Goal: Transaction & Acquisition: Purchase product/service

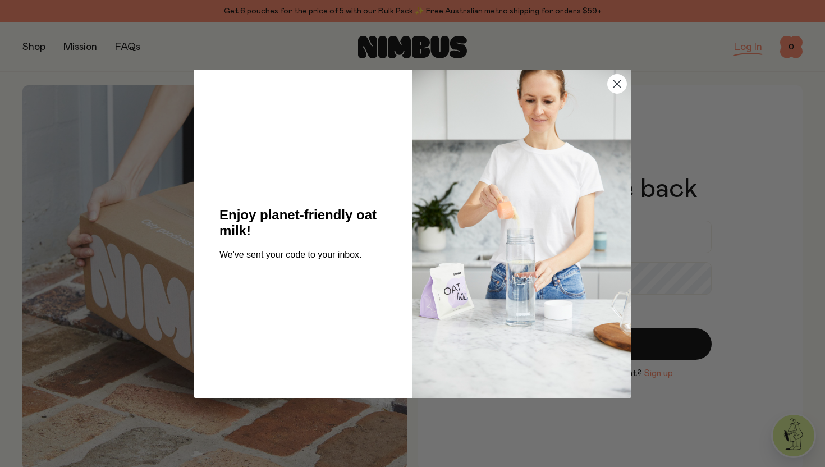
click at [615, 77] on circle "Close dialog" at bounding box center [617, 83] width 19 height 19
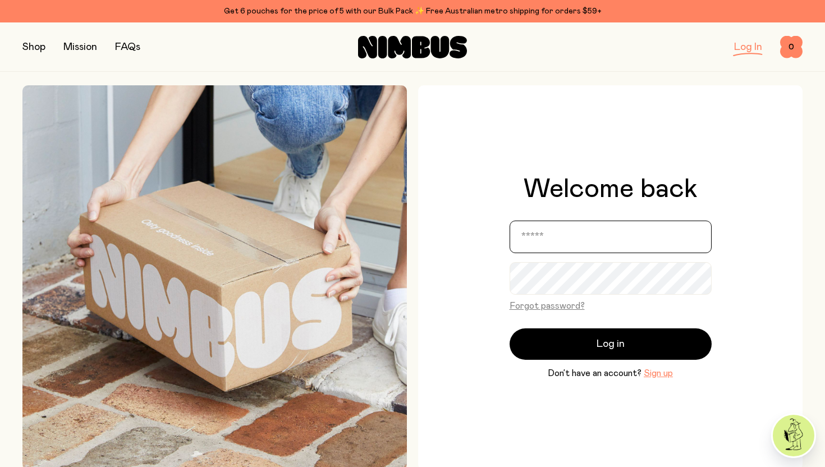
click at [580, 237] on input "email" at bounding box center [611, 237] width 202 height 33
type input "**********"
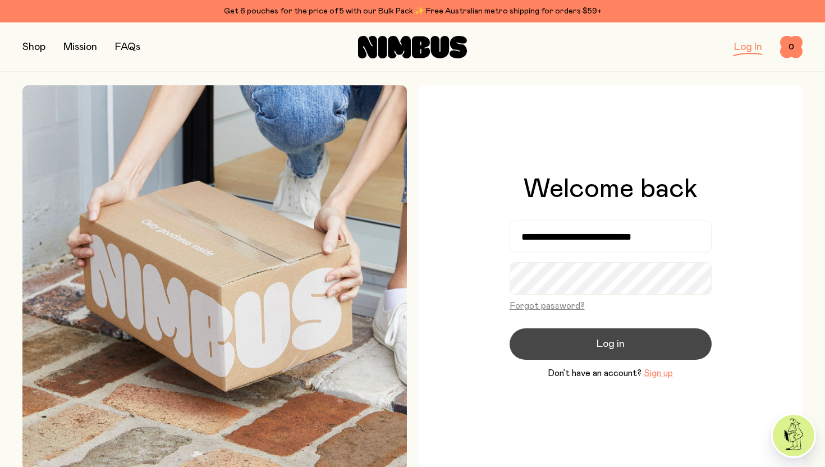
click at [596, 339] on button "Log in" at bounding box center [611, 344] width 202 height 31
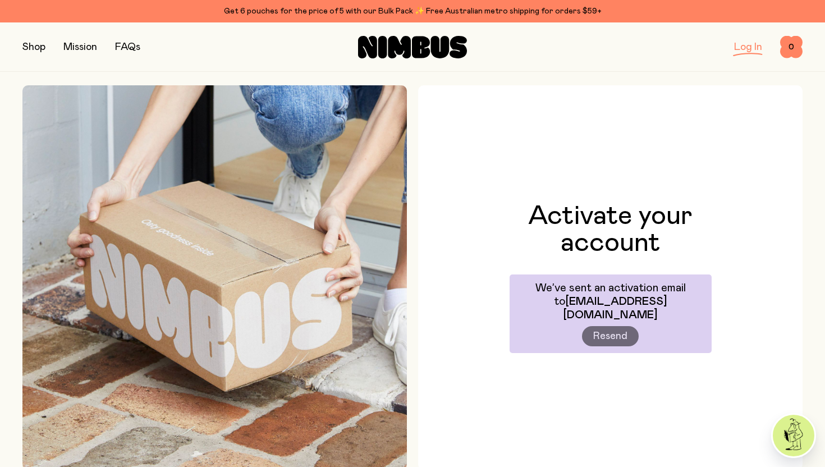
click at [781, 233] on div "Activate your account We’ve sent an activation email to debstewartmitchell@gmai…" at bounding box center [610, 277] width 385 height 385
click at [747, 49] on link "Log In" at bounding box center [749, 47] width 28 height 10
click at [750, 53] on div "Log In" at bounding box center [749, 47] width 28 height 16
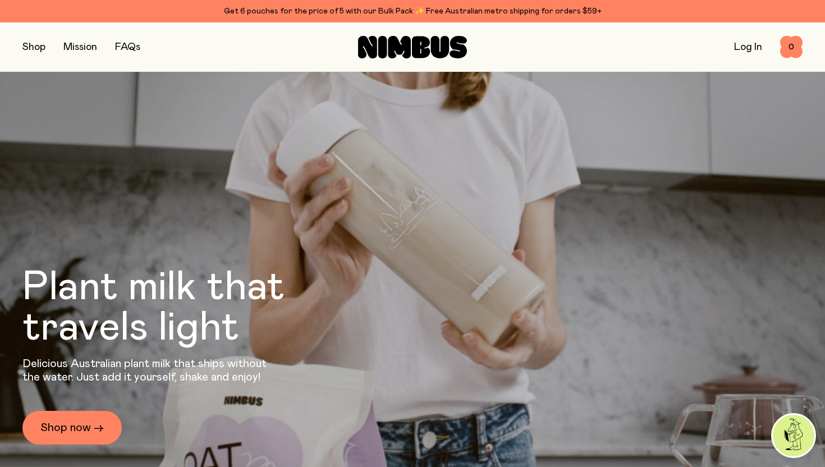
click at [749, 47] on link "Log In" at bounding box center [749, 47] width 28 height 10
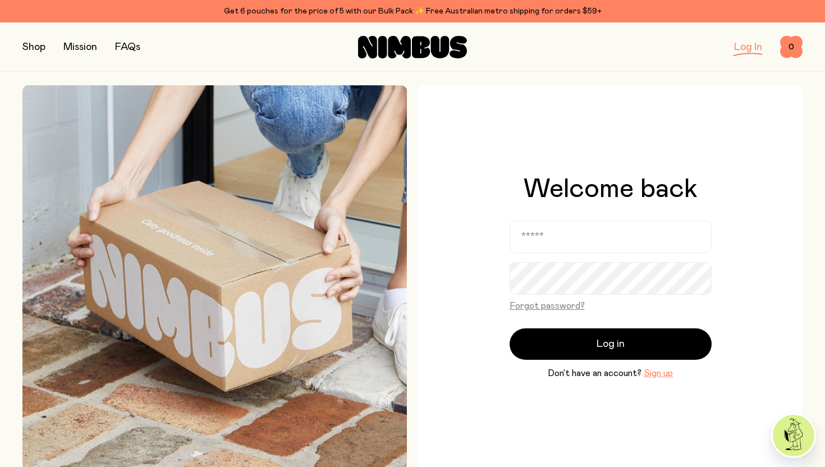
click at [651, 220] on div "Welcome back Forgot password? Log in Don’t have an account? Sign up" at bounding box center [611, 278] width 202 height 204
click at [636, 229] on input "email" at bounding box center [611, 237] width 202 height 33
click at [584, 243] on input "email" at bounding box center [611, 237] width 202 height 33
click at [760, 51] on link "Log In" at bounding box center [749, 47] width 28 height 10
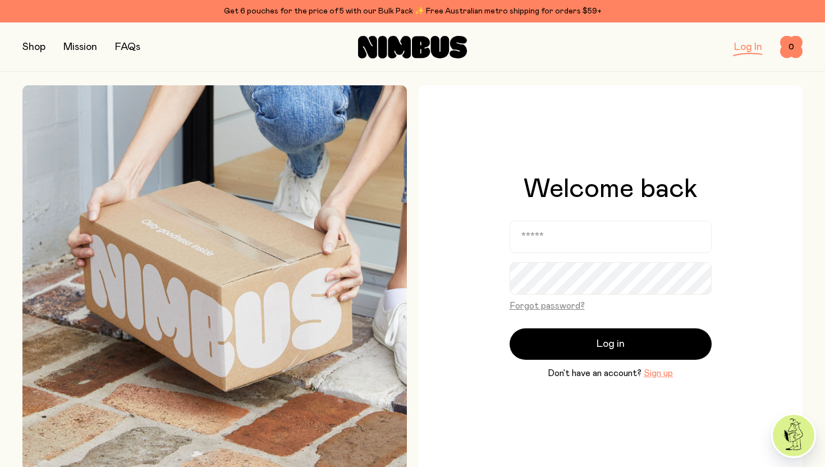
click at [756, 46] on link "Log In" at bounding box center [749, 47] width 28 height 10
click at [656, 373] on button "Sign up" at bounding box center [658, 373] width 29 height 13
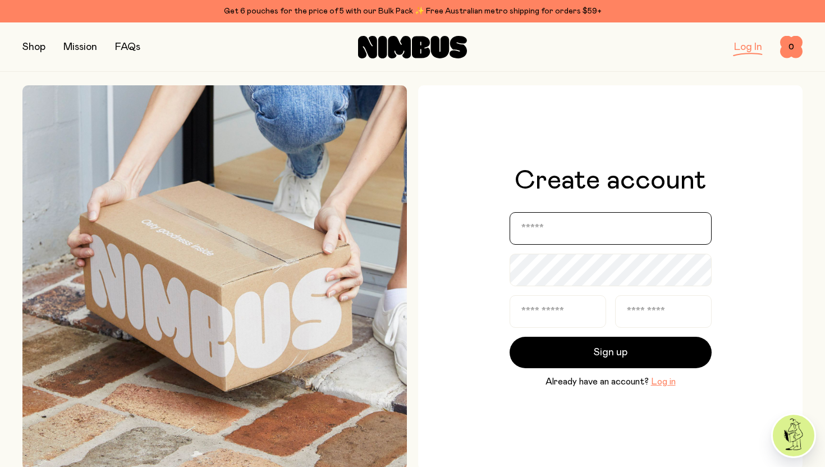
click at [592, 213] on input "email" at bounding box center [611, 228] width 202 height 33
type input "**********"
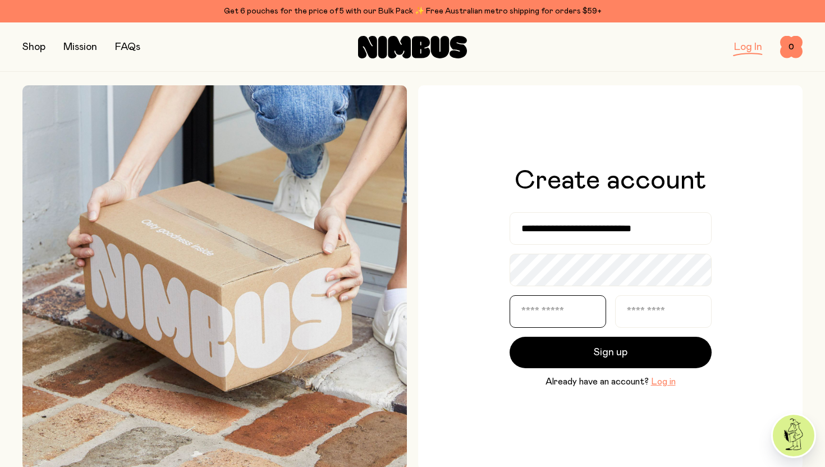
click at [554, 314] on input "text" at bounding box center [558, 311] width 97 height 33
type input "***"
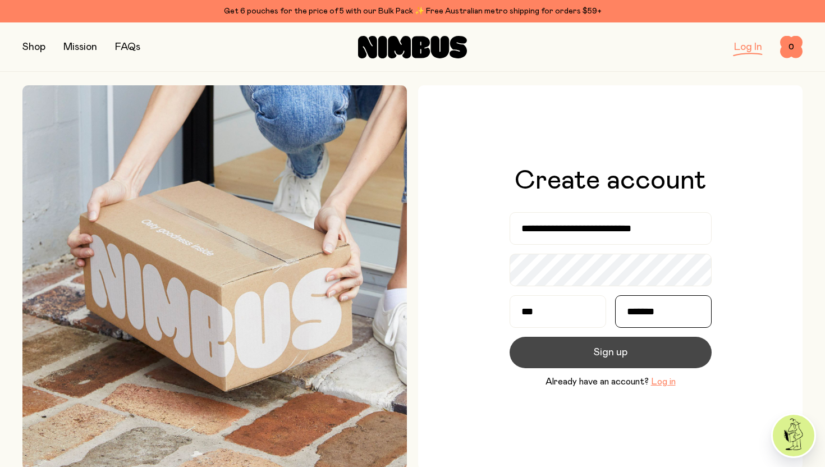
type input "*******"
click at [577, 357] on button "Sign up" at bounding box center [611, 352] width 202 height 31
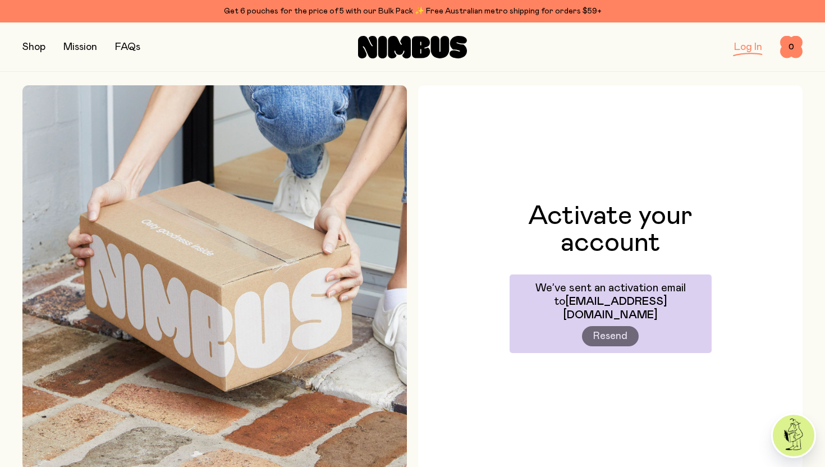
click at [745, 44] on link "Log In" at bounding box center [749, 47] width 28 height 10
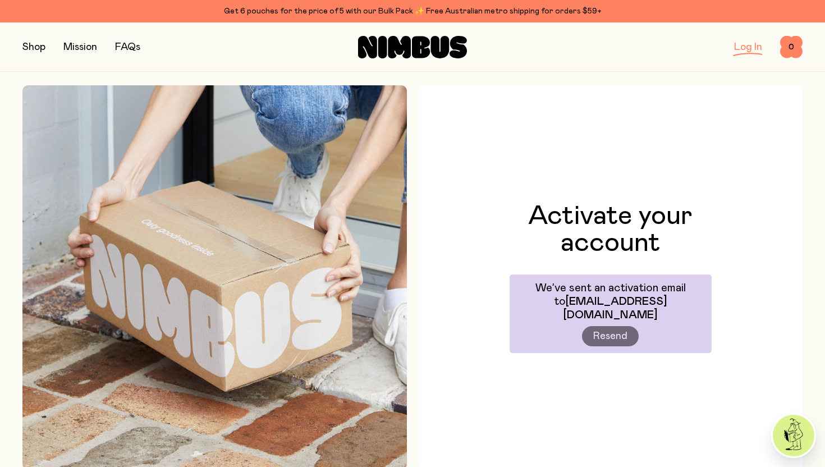
click at [745, 44] on link "Log In" at bounding box center [749, 47] width 28 height 10
click at [755, 45] on link "Log In" at bounding box center [749, 47] width 28 height 10
drag, startPoint x: 755, startPoint y: 45, endPoint x: 262, endPoint y: 0, distance: 495.1
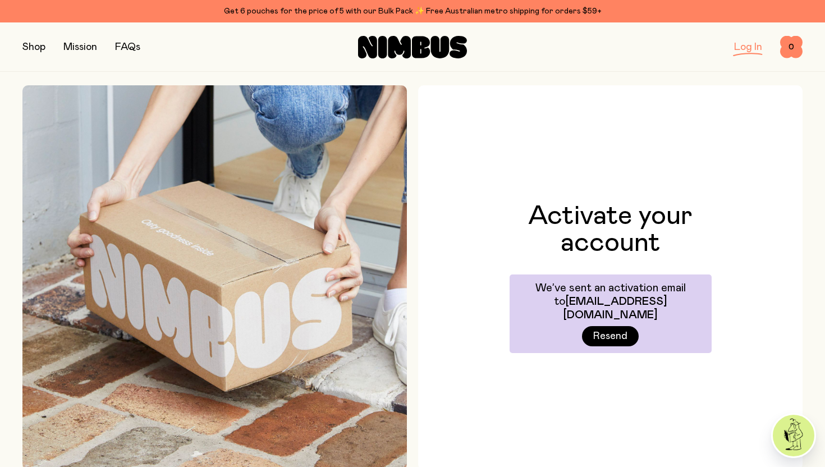
click at [749, 48] on link "Log In" at bounding box center [749, 47] width 28 height 10
click at [43, 47] on button "button" at bounding box center [33, 47] width 23 height 16
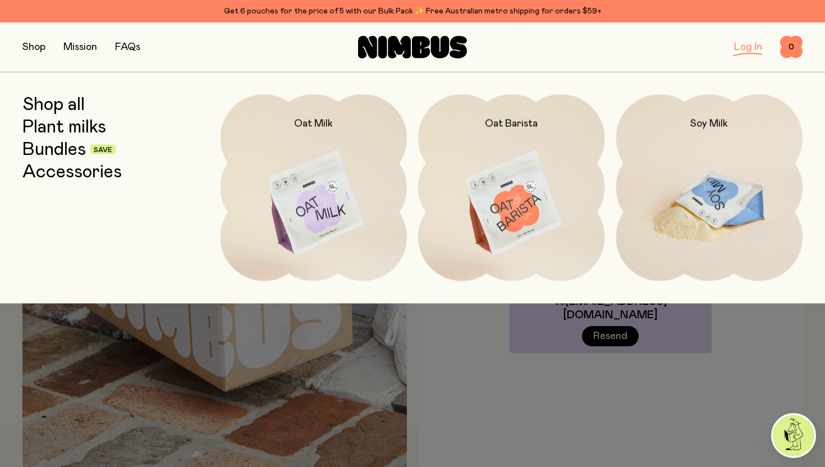
click at [729, 195] on img at bounding box center [710, 204] width 187 height 220
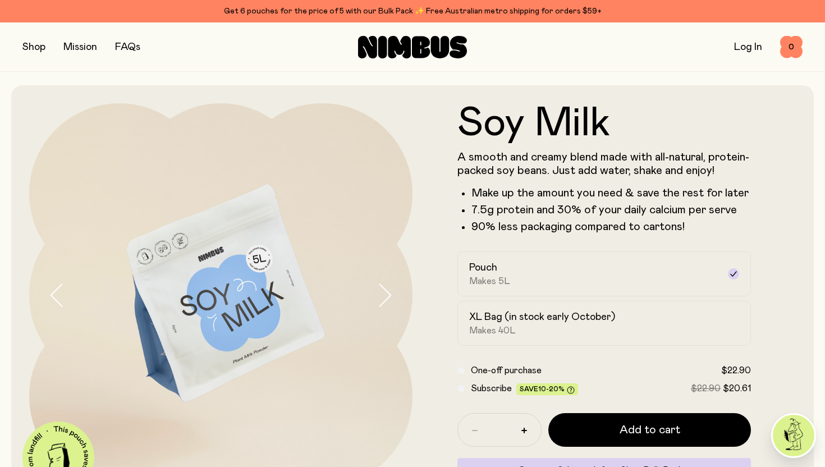
click at [745, 53] on div "Log In" at bounding box center [749, 47] width 28 height 16
click at [751, 47] on link "Log In" at bounding box center [749, 47] width 28 height 10
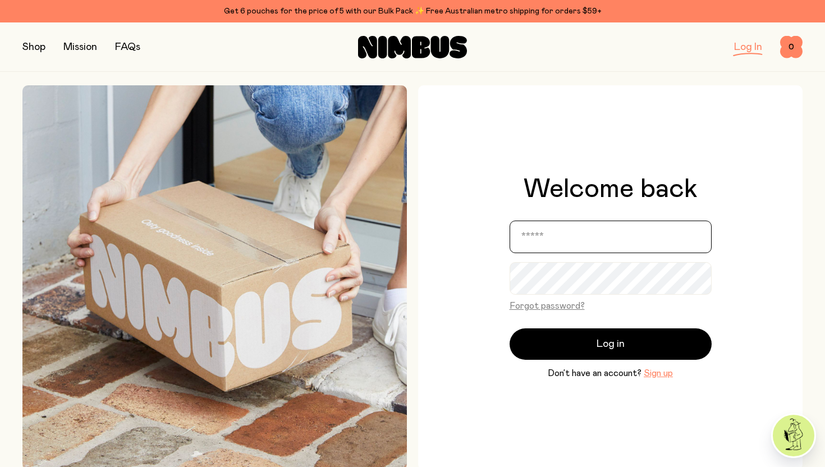
click at [617, 236] on input "email" at bounding box center [611, 237] width 202 height 33
click at [576, 235] on input "email" at bounding box center [611, 237] width 202 height 33
type input "**********"
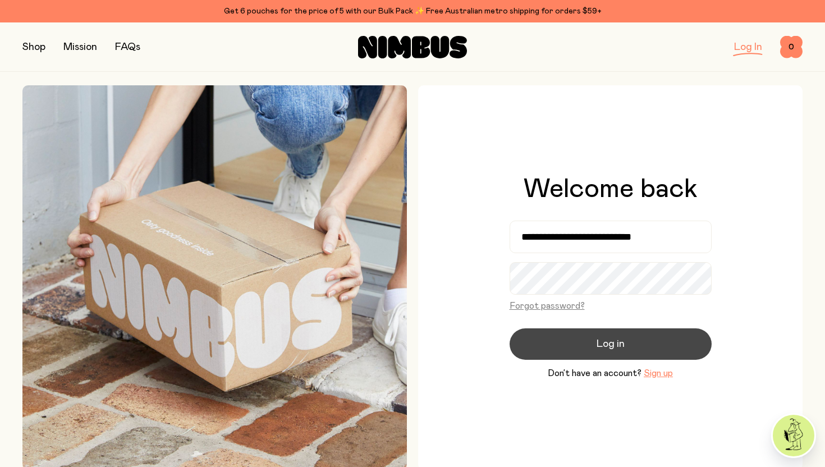
click at [545, 339] on button "Log in" at bounding box center [611, 344] width 202 height 31
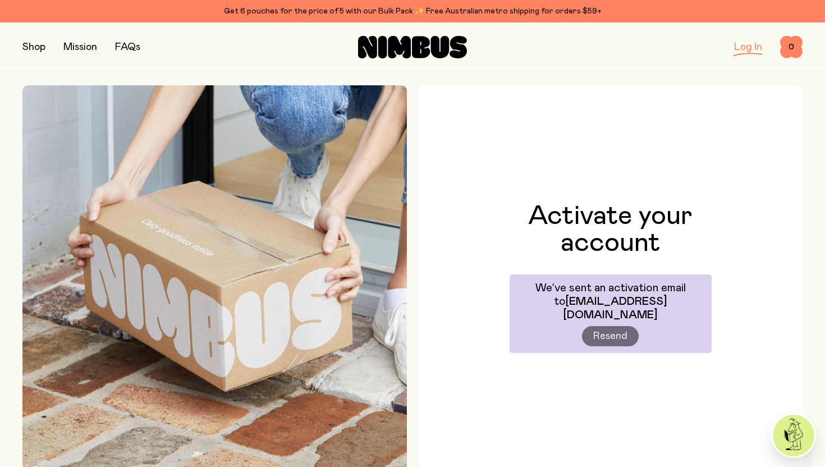
click at [745, 49] on link "Log In" at bounding box center [749, 47] width 28 height 10
click at [744, 44] on link "Log In" at bounding box center [749, 47] width 28 height 10
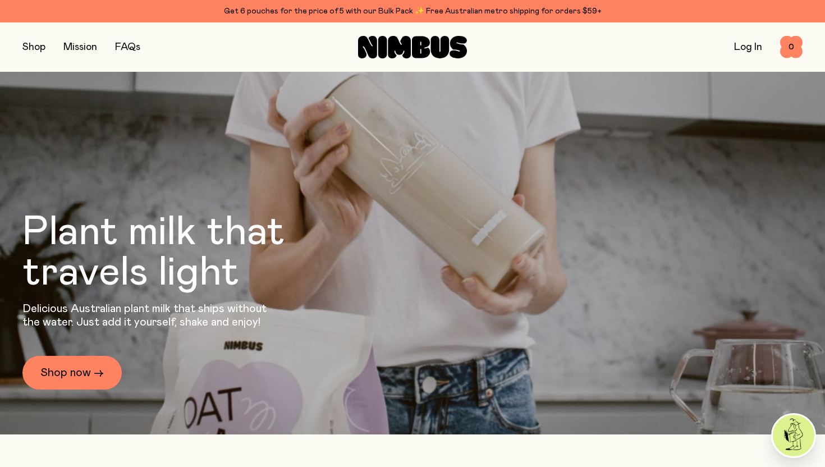
scroll to position [56, 0]
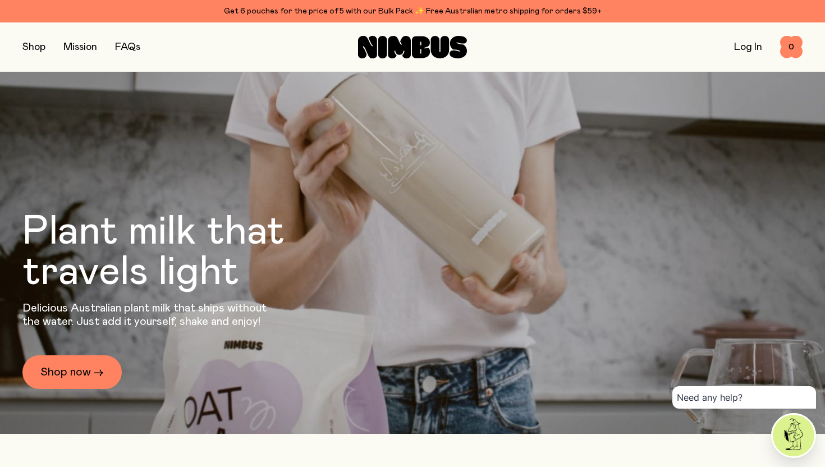
click at [755, 48] on link "Log In" at bounding box center [749, 47] width 28 height 10
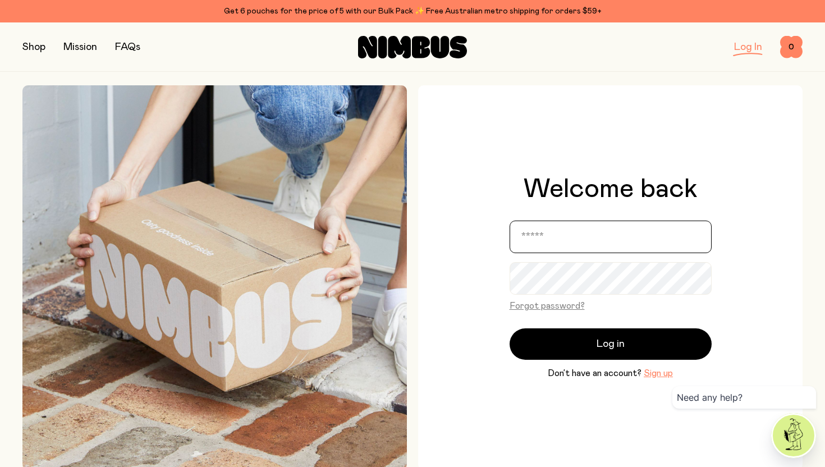
click at [556, 229] on input "email" at bounding box center [611, 237] width 202 height 33
type input "**********"
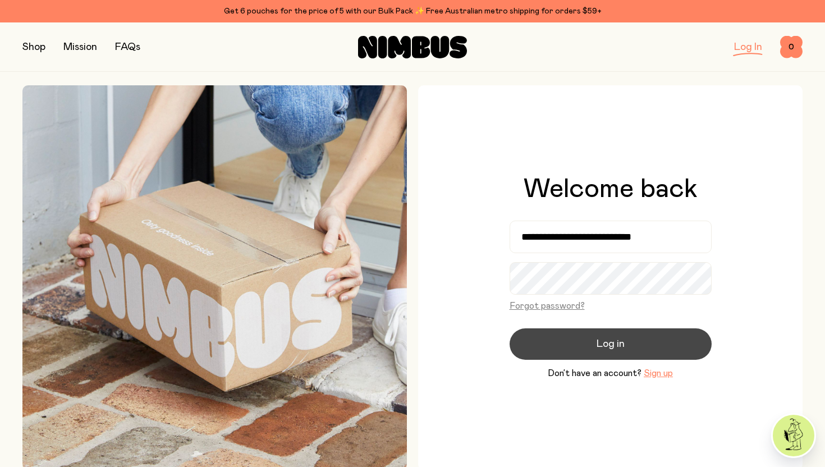
click at [547, 343] on button "Log in" at bounding box center [611, 344] width 202 height 31
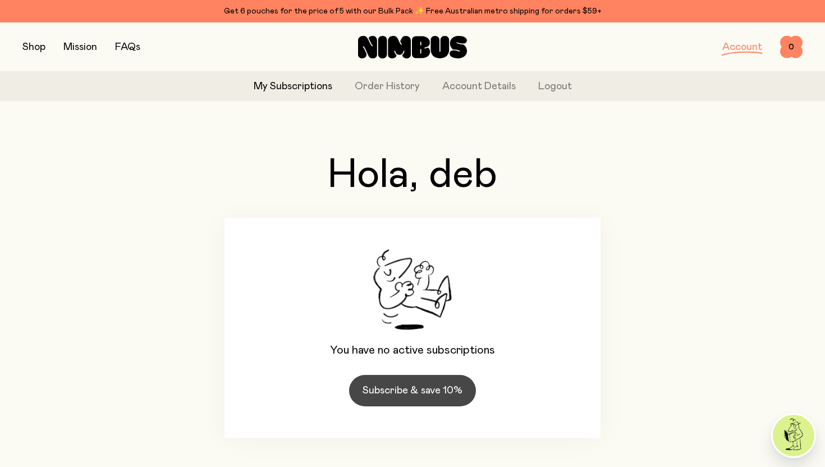
click at [426, 390] on link "Subscribe & save 10%" at bounding box center [412, 390] width 127 height 31
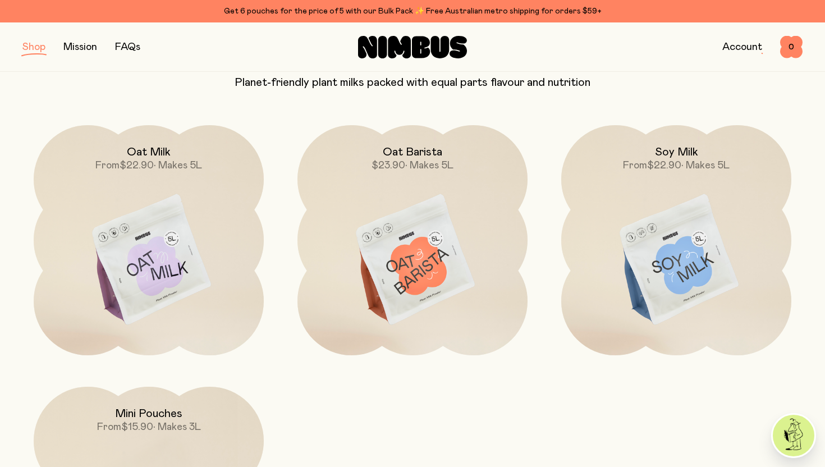
scroll to position [112, 0]
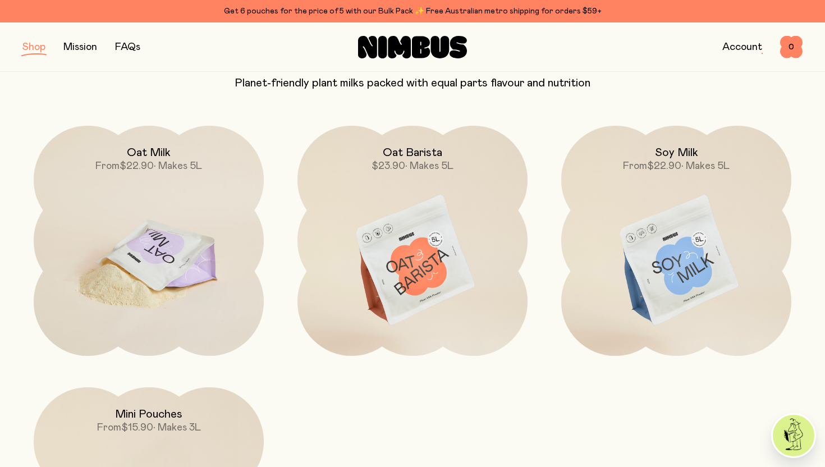
click at [162, 243] on img at bounding box center [149, 261] width 230 height 271
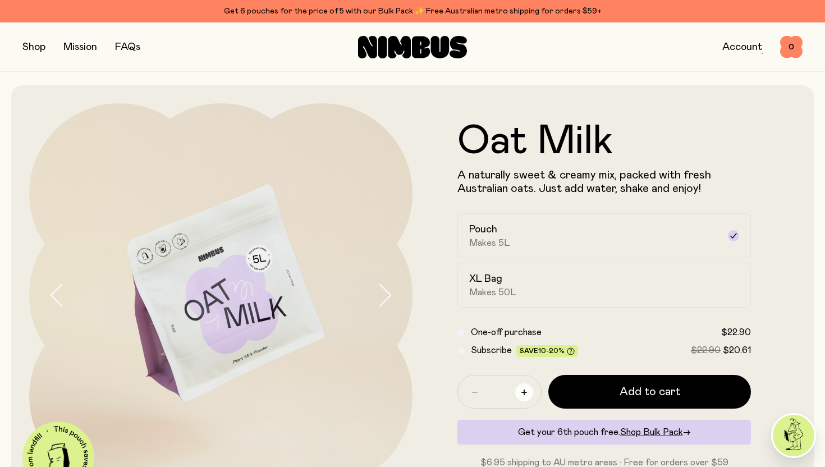
click at [526, 390] on icon "button" at bounding box center [525, 393] width 6 height 6
type input "*"
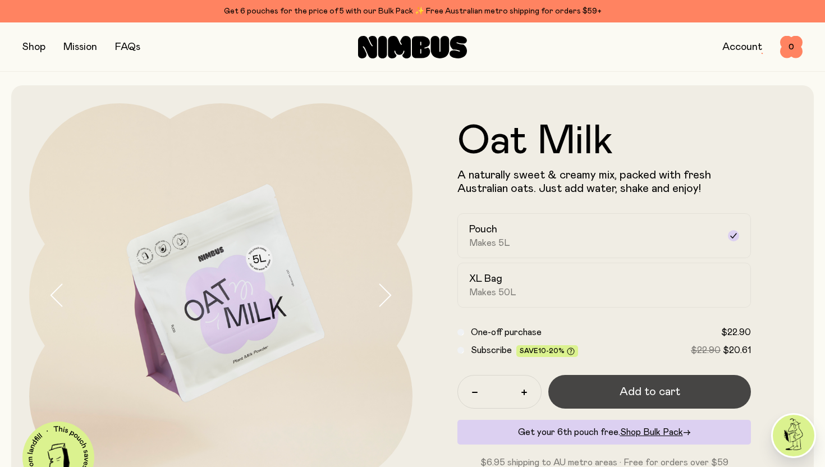
click at [630, 389] on span "Add to cart" at bounding box center [650, 392] width 61 height 16
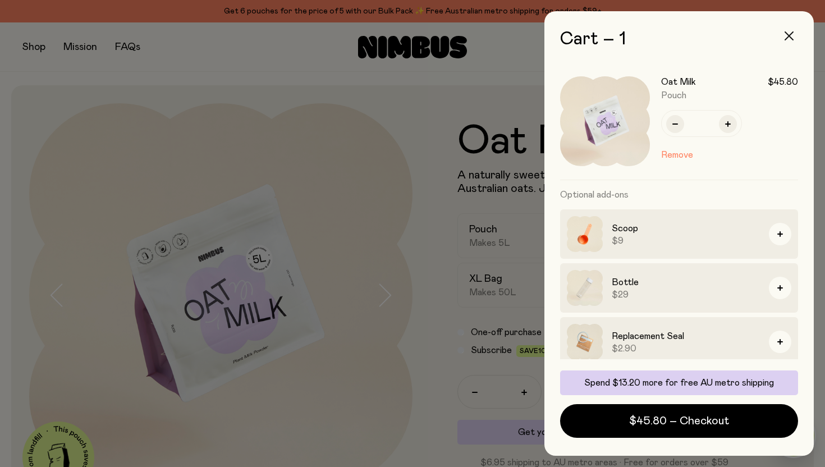
click at [786, 36] on icon "button" at bounding box center [789, 35] width 9 height 9
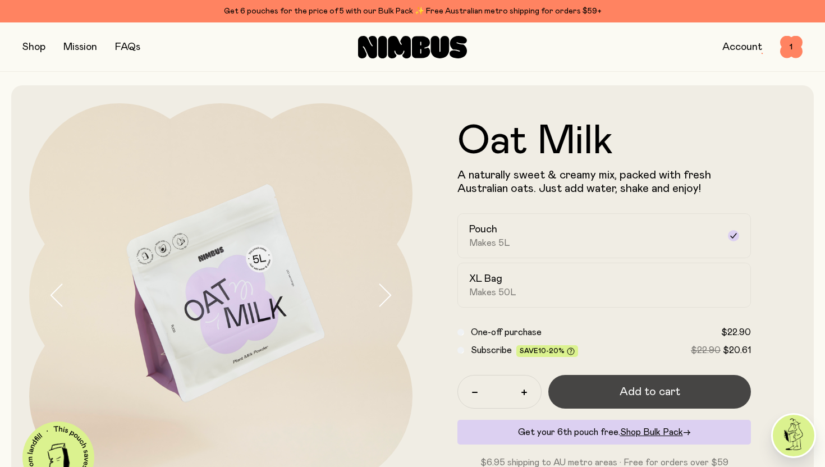
click at [674, 393] on span "Add to cart" at bounding box center [650, 392] width 61 height 16
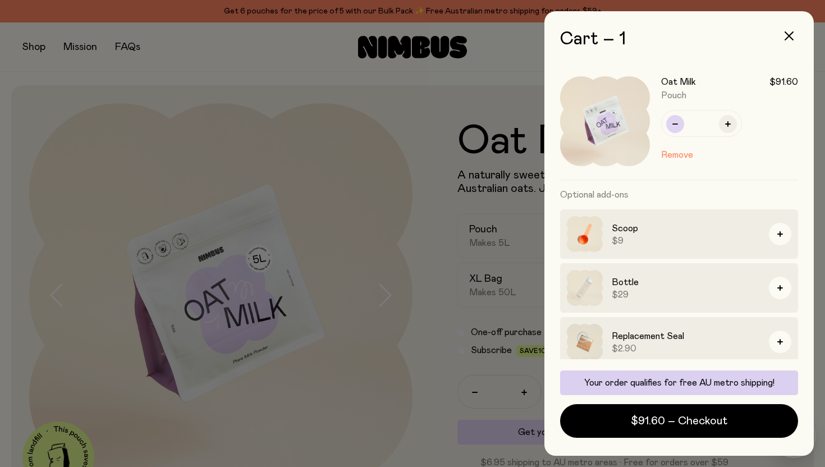
click at [679, 123] on button "button" at bounding box center [676, 124] width 18 height 18
click at [726, 124] on icon "button" at bounding box center [729, 124] width 6 height 6
type input "*"
click at [791, 34] on icon "button" at bounding box center [789, 35] width 9 height 9
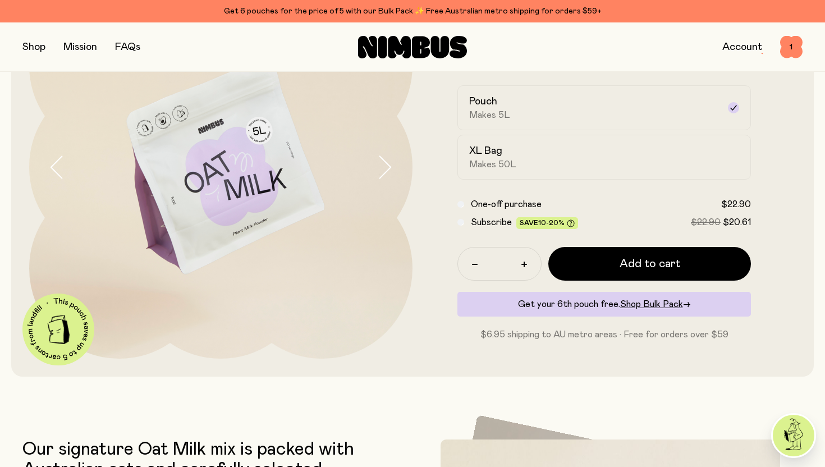
scroll to position [135, 0]
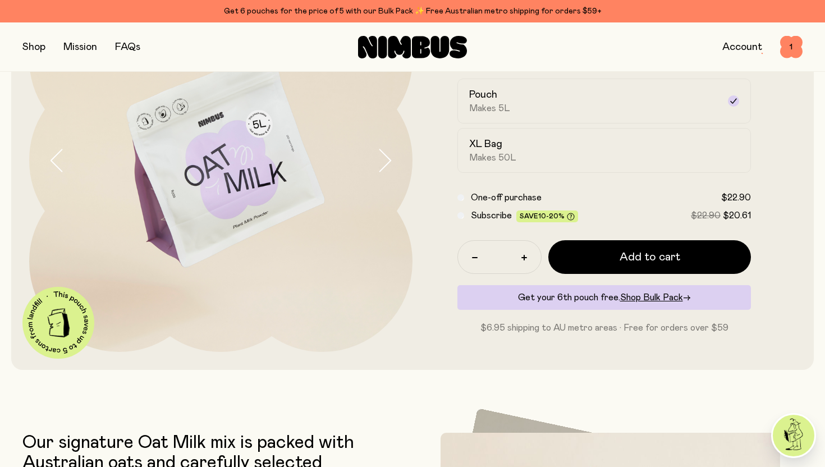
click at [391, 162] on icon "button" at bounding box center [385, 161] width 16 height 24
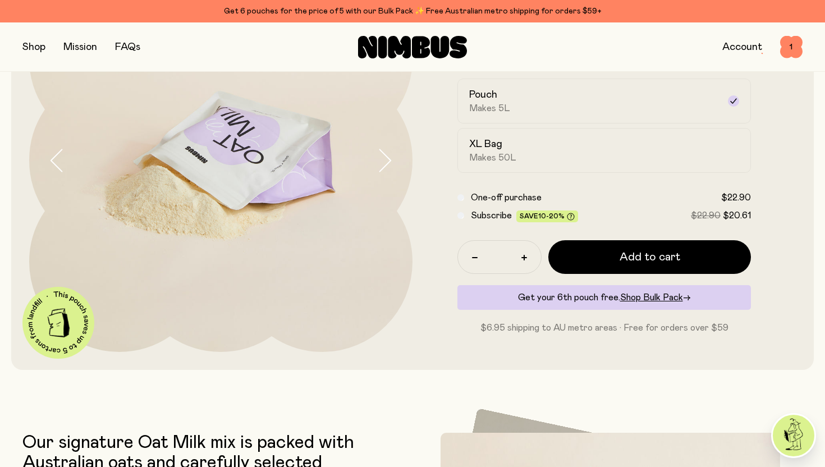
click at [391, 162] on icon "button" at bounding box center [385, 161] width 16 height 24
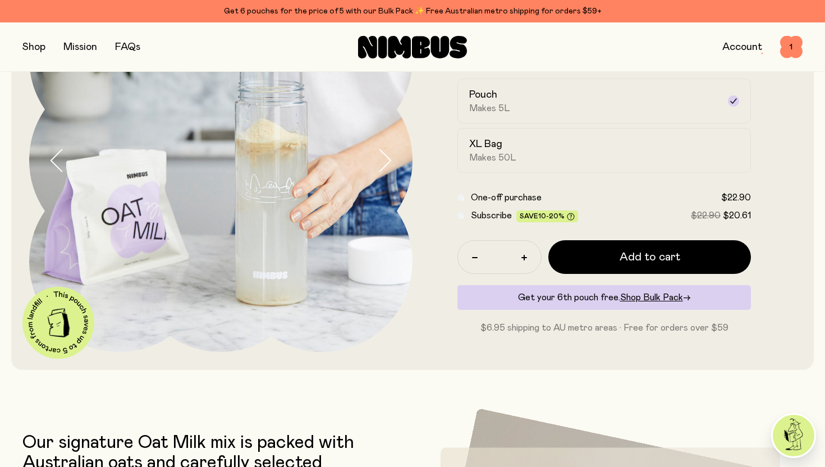
click at [391, 162] on icon "button" at bounding box center [385, 161] width 16 height 24
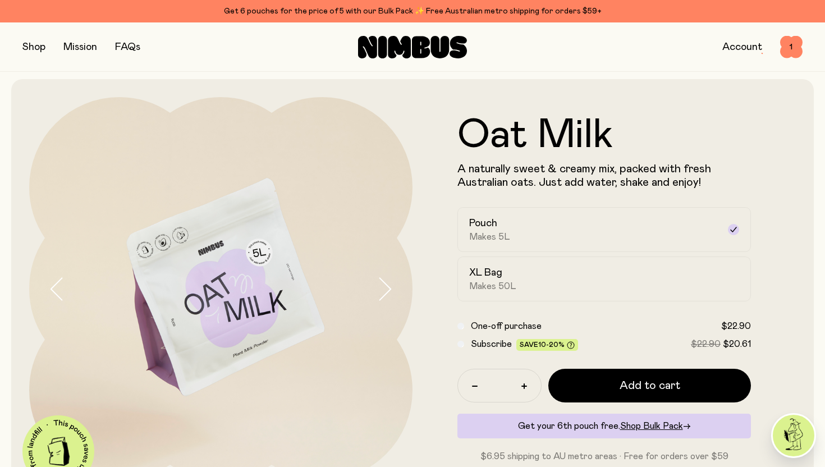
scroll to position [0, 0]
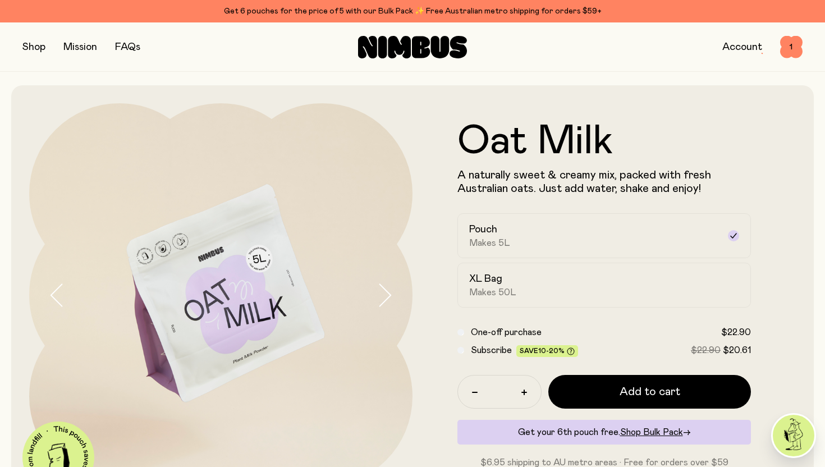
click at [37, 48] on button "button" at bounding box center [33, 47] width 23 height 16
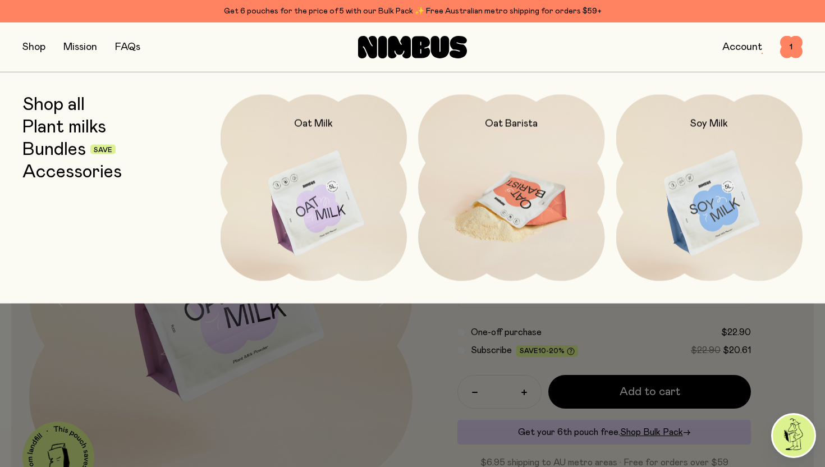
click at [498, 197] on img at bounding box center [511, 204] width 187 height 220
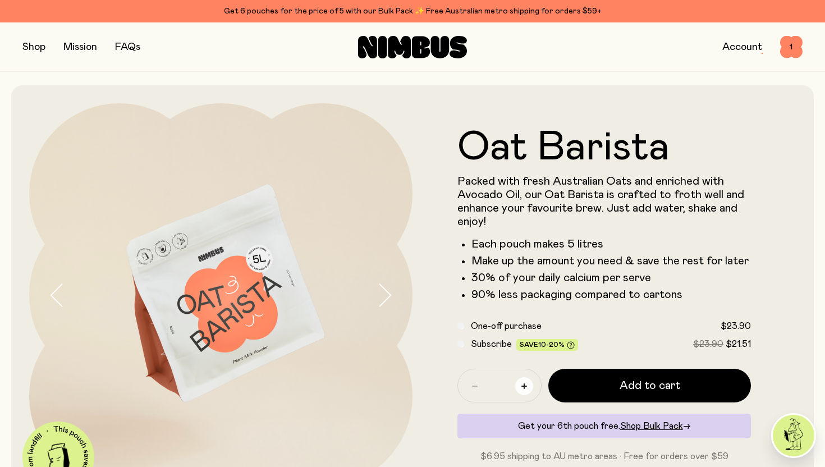
click at [523, 384] on icon "button" at bounding box center [525, 387] width 6 height 6
type input "*"
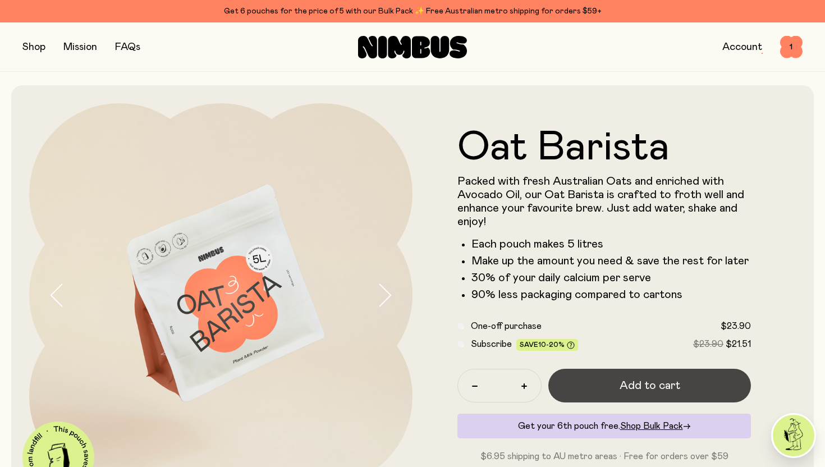
click at [630, 391] on span "Add to cart" at bounding box center [650, 386] width 61 height 16
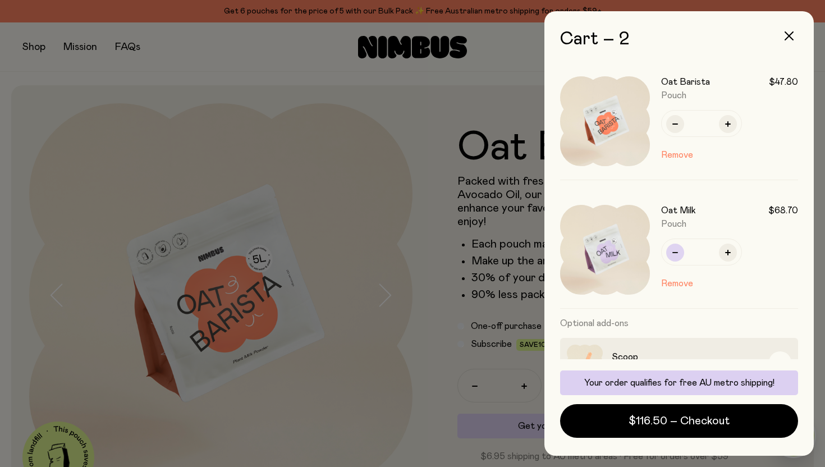
click at [678, 253] on button "button" at bounding box center [676, 253] width 18 height 18
type input "*"
click at [409, 101] on div at bounding box center [412, 233] width 825 height 467
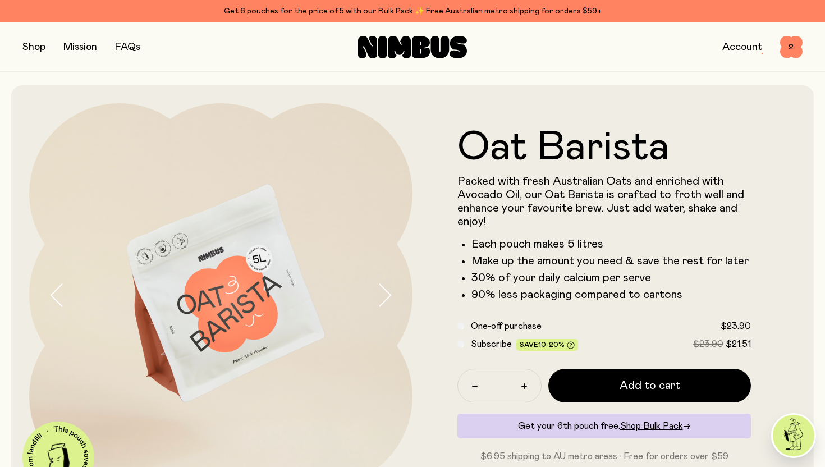
click at [37, 47] on button "button" at bounding box center [33, 47] width 23 height 16
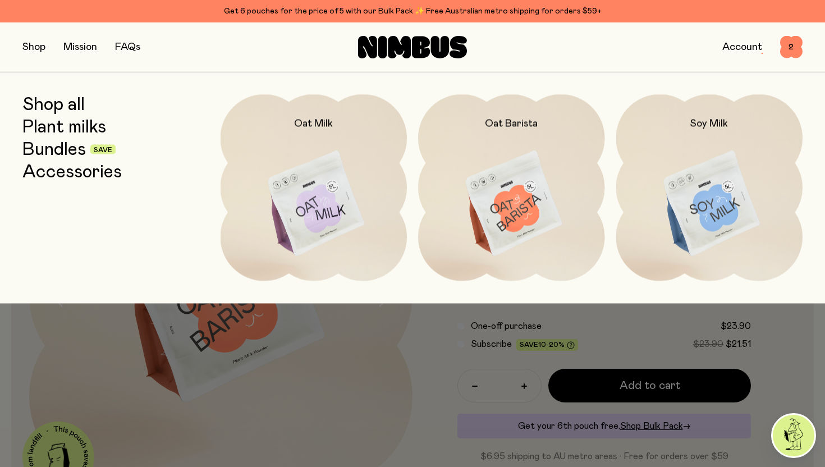
click at [71, 147] on link "Bundles" at bounding box center [53, 149] width 63 height 20
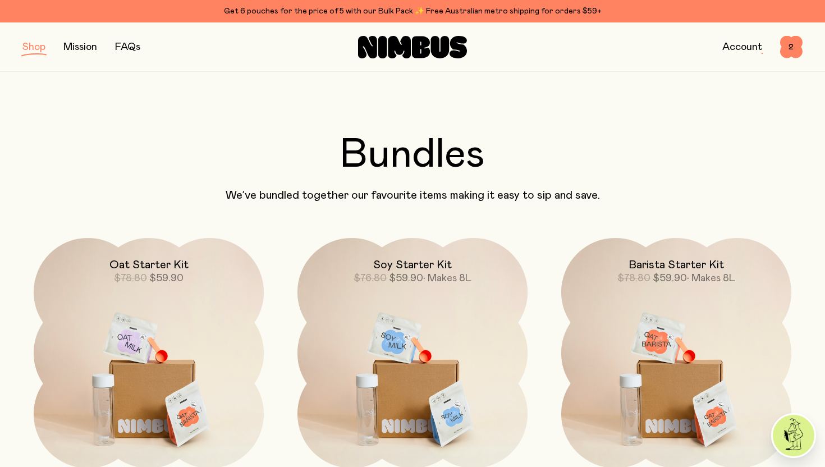
click at [33, 45] on button "button" at bounding box center [33, 47] width 23 height 16
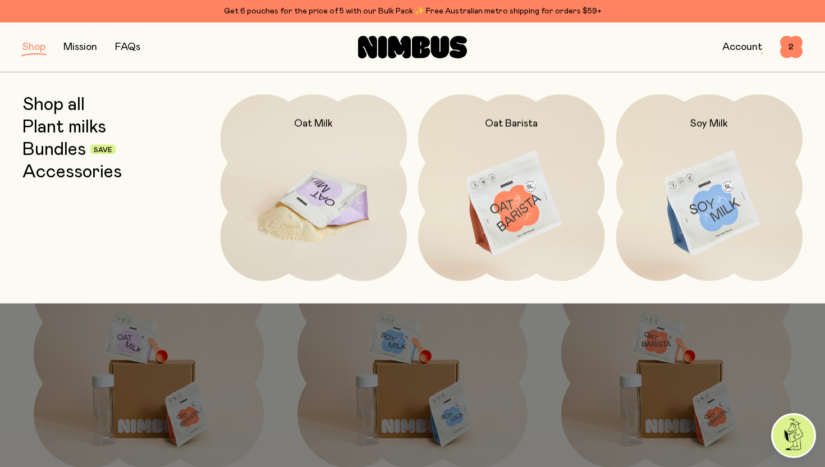
click at [340, 194] on img at bounding box center [314, 204] width 187 height 220
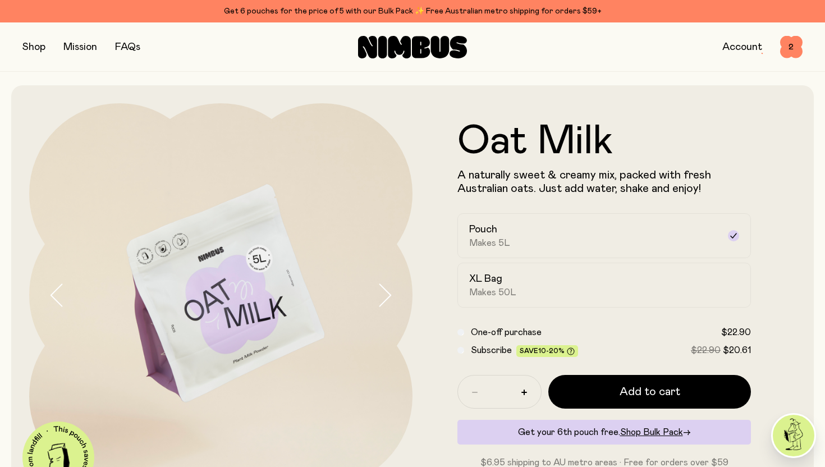
click at [40, 42] on button "button" at bounding box center [33, 47] width 23 height 16
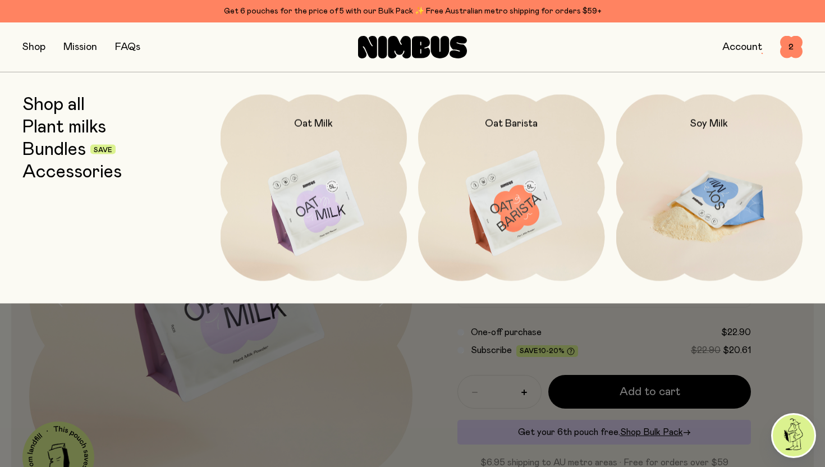
click at [721, 189] on img at bounding box center [710, 204] width 187 height 220
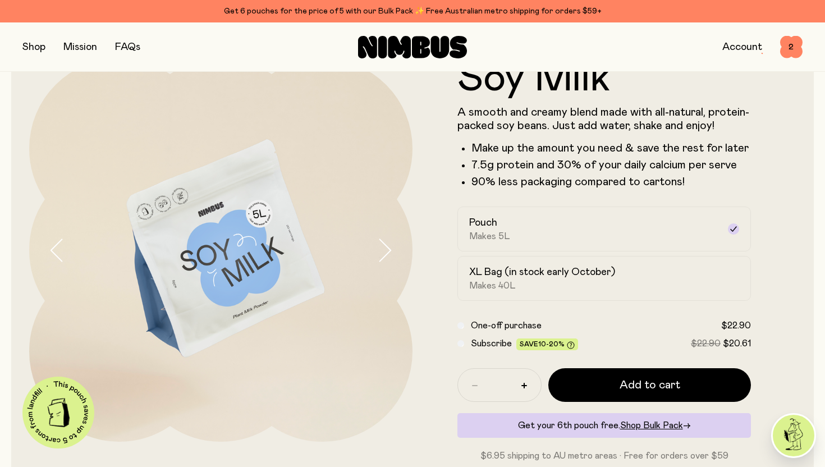
scroll to position [67, 0]
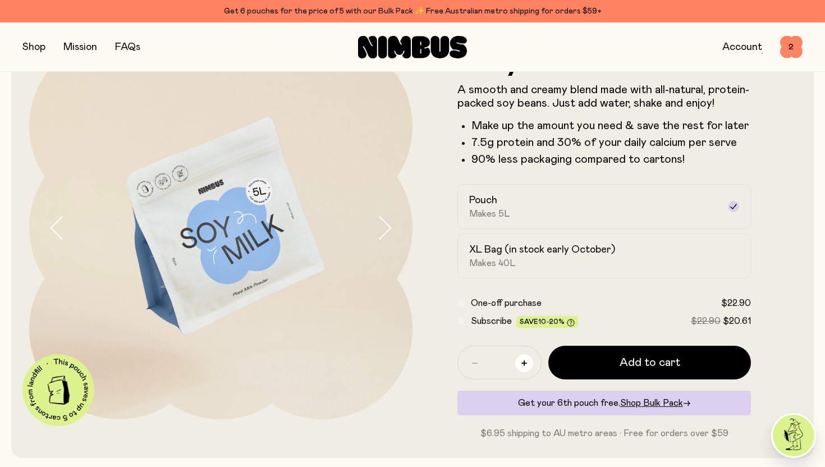
click at [532, 362] on button "button" at bounding box center [525, 363] width 18 height 18
click at [465, 322] on div "Subscribe Save 10-20% $22.90 $20.61" at bounding box center [605, 320] width 294 height 13
click at [464, 322] on div "Subscribe Save 10-20% $22.90 $20.61" at bounding box center [605, 320] width 294 height 13
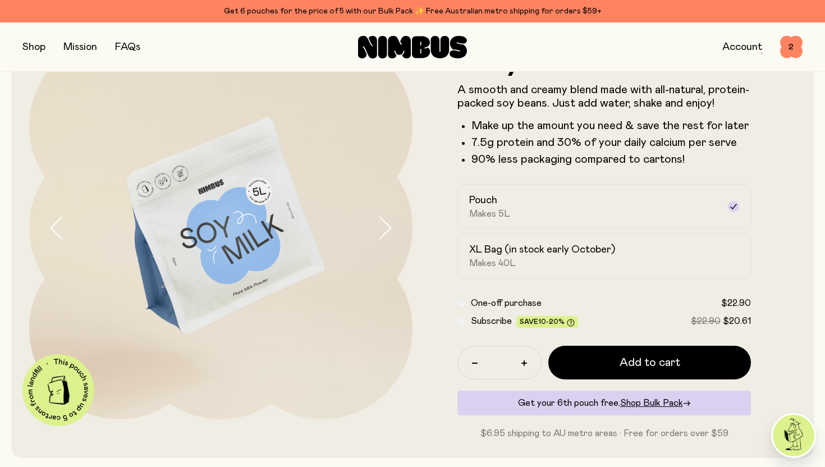
click at [464, 322] on div "Subscribe Save 10-20% $22.90 $20.61" at bounding box center [605, 320] width 294 height 13
type input "*"
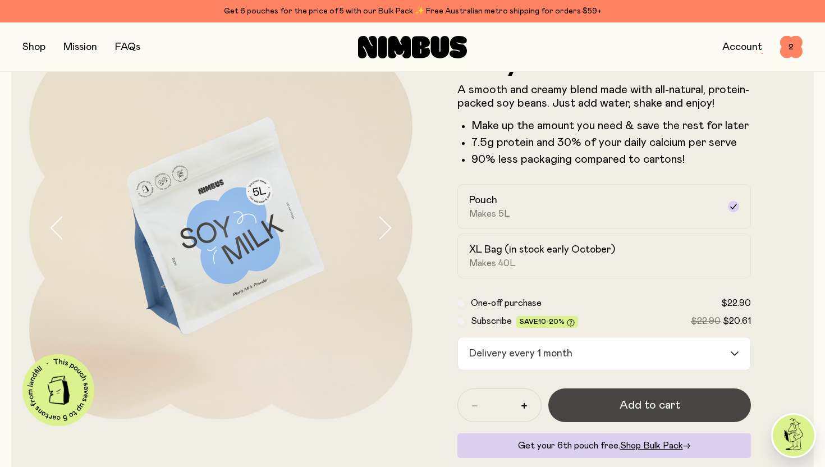
click at [693, 409] on button "Add to cart" at bounding box center [650, 406] width 203 height 34
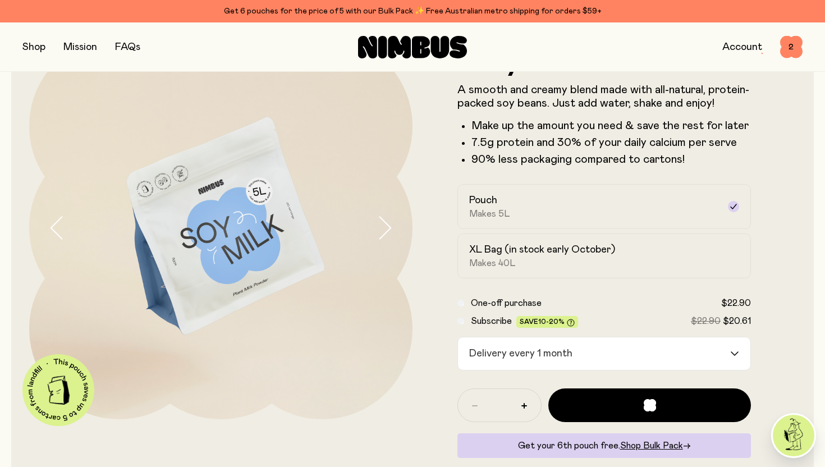
scroll to position [0, 0]
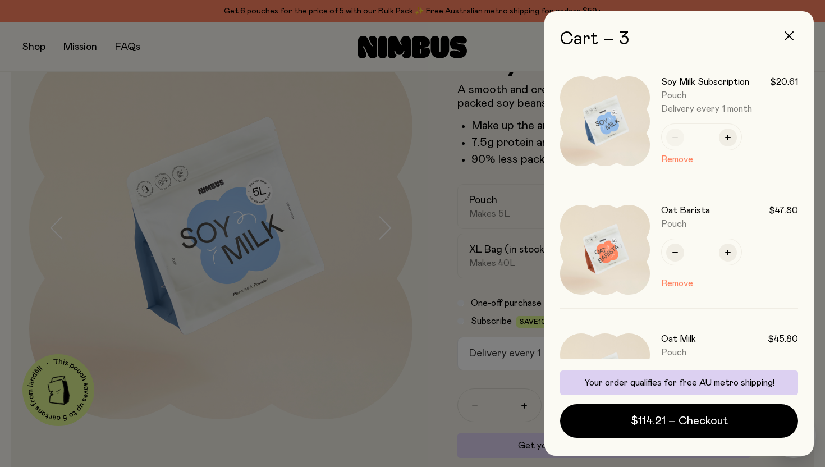
click at [403, 358] on div at bounding box center [412, 233] width 825 height 467
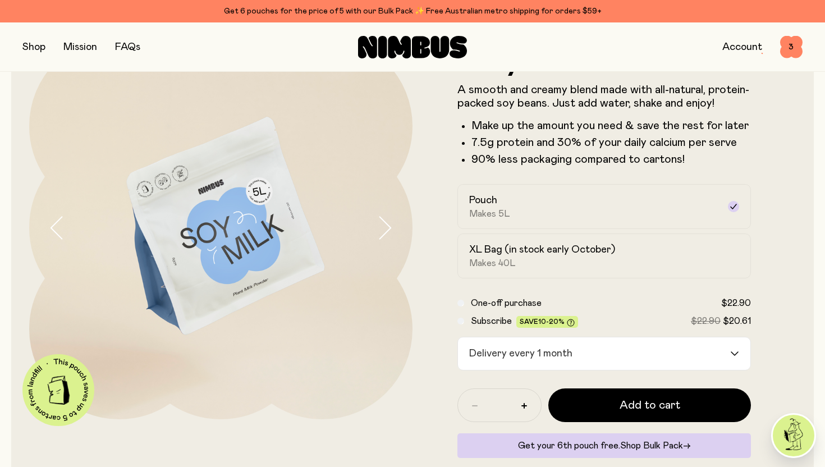
click at [669, 445] on span "Shop Bulk Pack" at bounding box center [652, 445] width 63 height 9
